Goal: Task Accomplishment & Management: Use online tool/utility

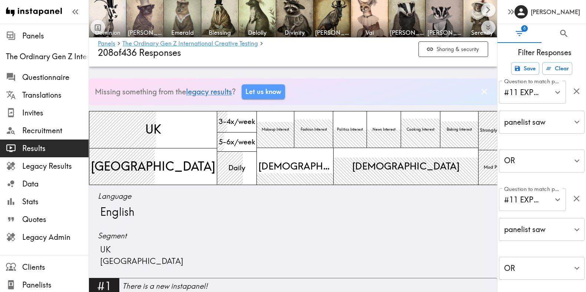
scroll to position [232, 0]
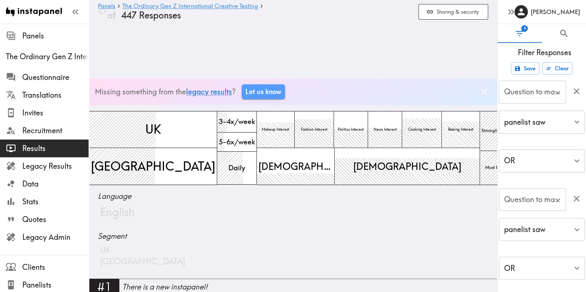
type input "#11 EXPOSED ONLY - Next, we'll show you two short videos.…"
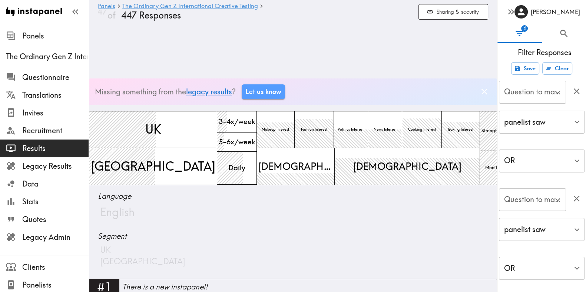
type input "#11 EXPOSED ONLY - Next, we'll show you two short videos.…"
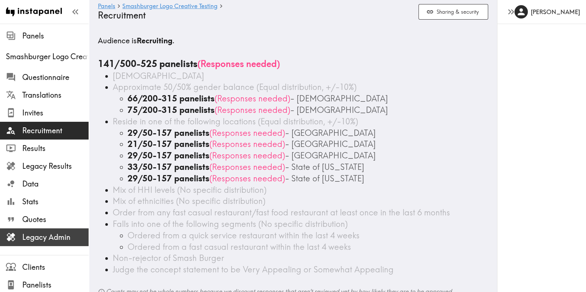
click at [52, 239] on span "Legacy Admin" at bounding box center [55, 237] width 66 height 10
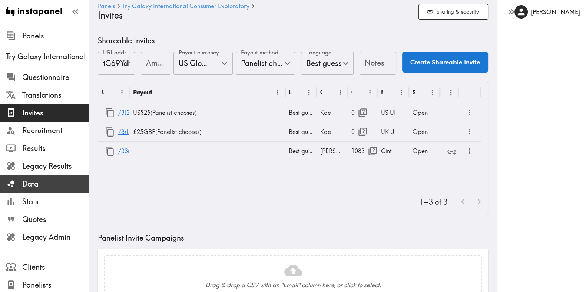
click at [39, 184] on span "Data" at bounding box center [55, 184] width 66 height 10
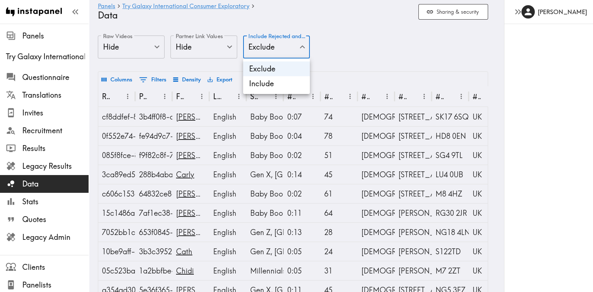
click at [327, 43] on div at bounding box center [296, 146] width 593 height 292
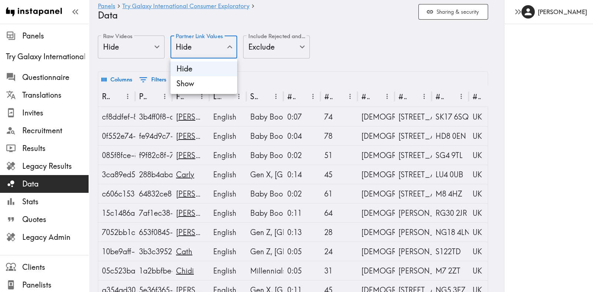
click at [197, 85] on li "Show" at bounding box center [203, 83] width 67 height 15
click at [348, 46] on div at bounding box center [296, 146] width 593 height 292
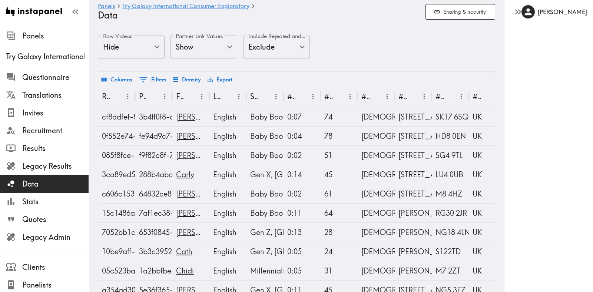
type input "true"
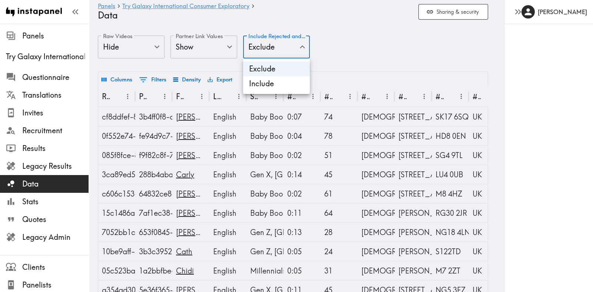
click at [280, 80] on li "Include" at bounding box center [276, 83] width 67 height 15
type input "true"
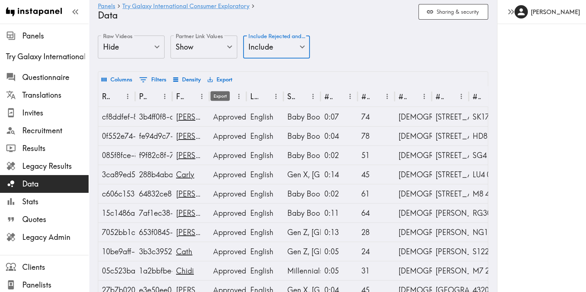
click at [217, 79] on button "Export" at bounding box center [220, 79] width 29 height 13
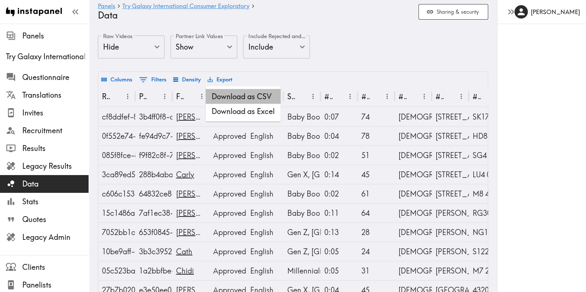
click at [230, 97] on li "Download as CSV" at bounding box center [243, 96] width 75 height 15
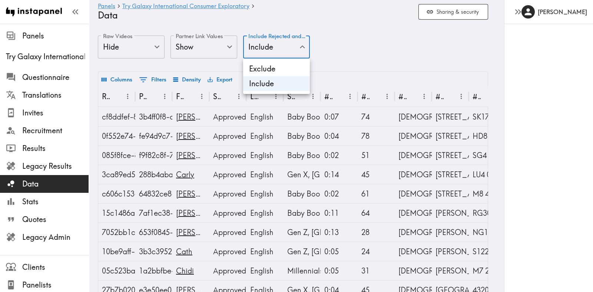
click at [282, 66] on li "Exclude" at bounding box center [276, 69] width 67 height 15
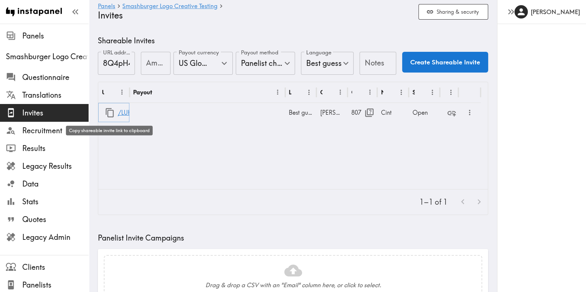
click at [109, 115] on icon "button" at bounding box center [110, 113] width 10 height 10
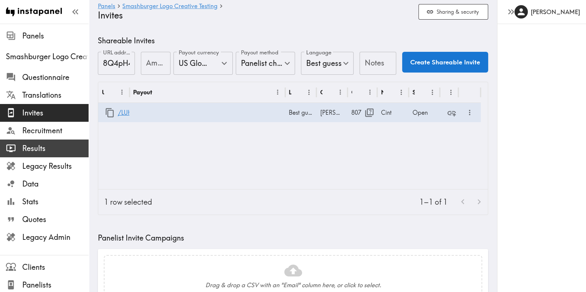
click at [36, 144] on span "Results" at bounding box center [55, 148] width 66 height 10
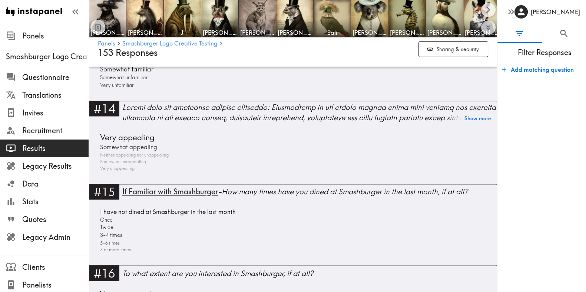
scroll to position [1498, 0]
